Goal: Information Seeking & Learning: Learn about a topic

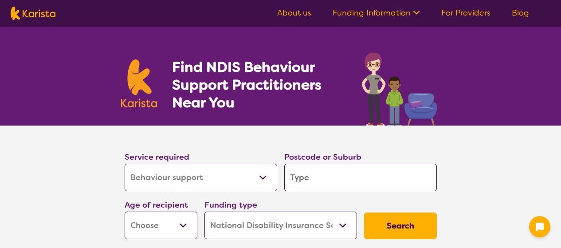
select select "Behaviour support"
select select "NDIS"
select select "Behaviour support"
select select "NDIS"
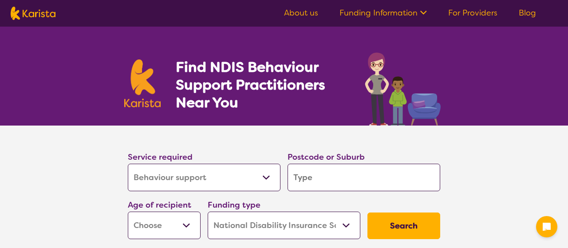
select select "Behaviour support"
select select "NDIS"
select select "Behaviour support"
select select "NDIS"
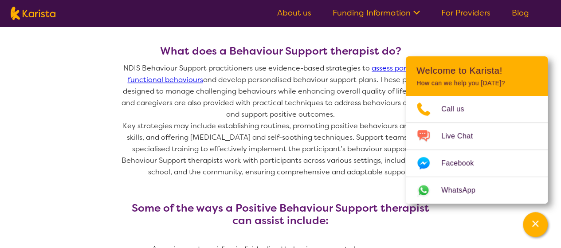
scroll to position [488, 0]
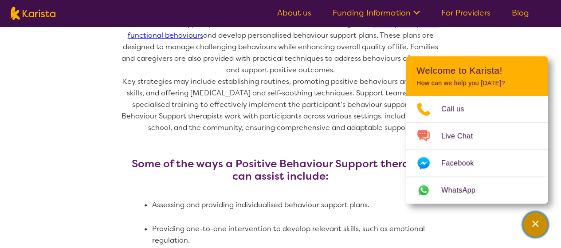
click at [534, 223] on icon "Channel Menu" at bounding box center [535, 223] width 9 height 9
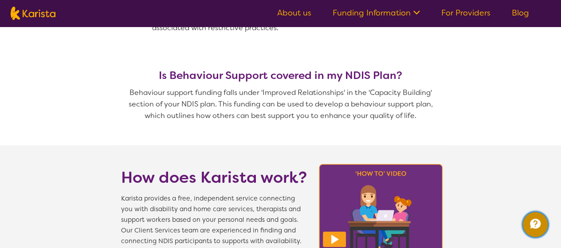
scroll to position [710, 0]
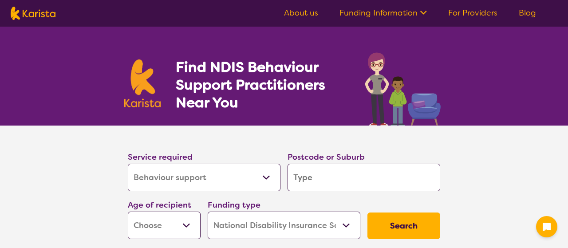
select select "Behaviour support"
select select "NDIS"
select select "Behaviour support"
select select "NDIS"
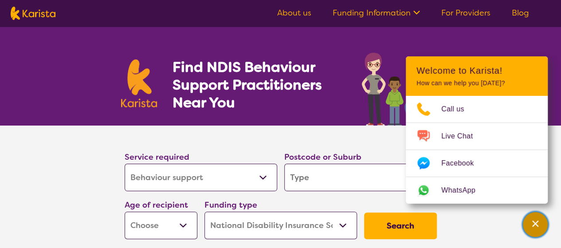
click at [538, 225] on icon "Channel Menu" at bounding box center [535, 223] width 9 height 9
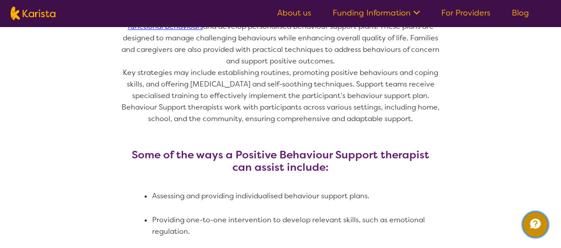
scroll to position [488, 0]
